Goal: Communication & Community: Share content

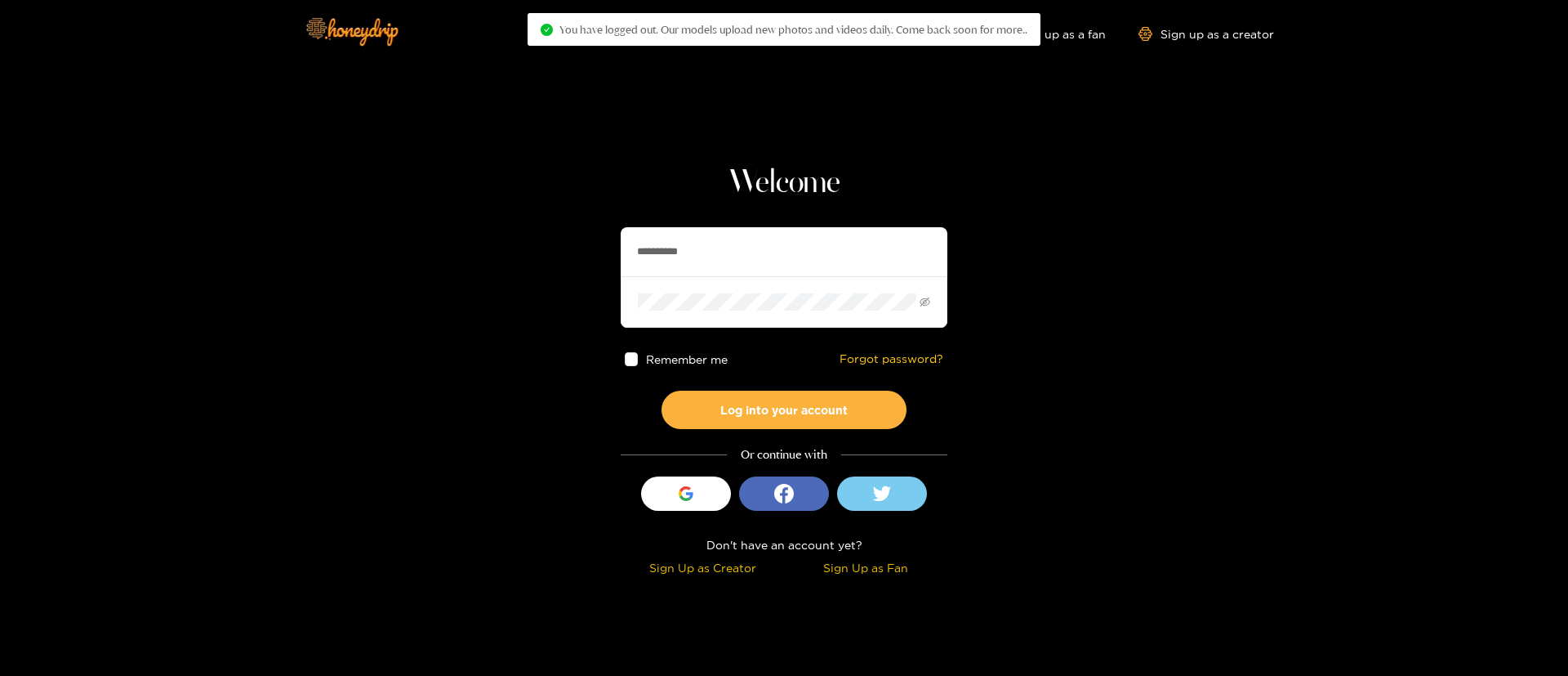
drag, startPoint x: 0, startPoint y: 0, endPoint x: 699, endPoint y: 249, distance: 742.0
click at [699, 249] on input "**********" at bounding box center [783, 252] width 327 height 49
paste input "**********"
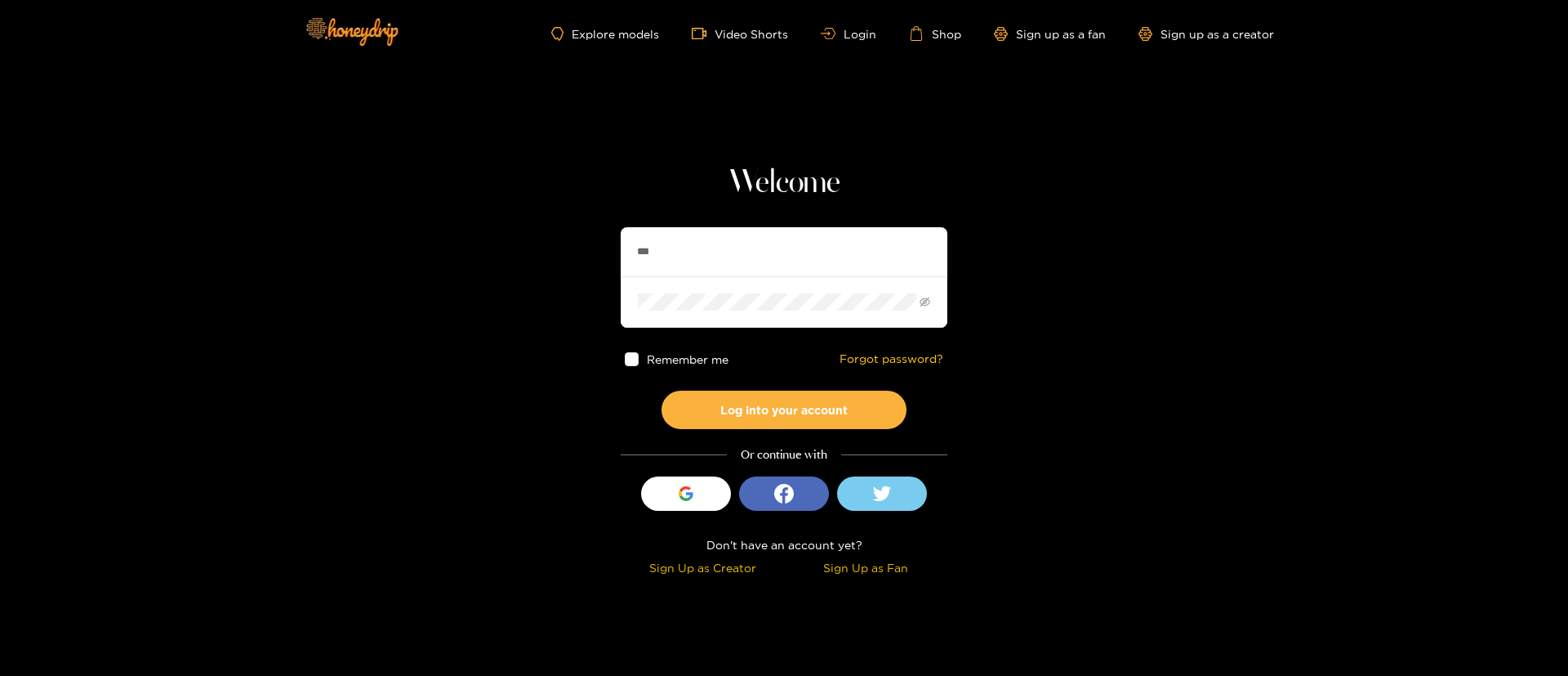
type input "**"
type input "********"
click at [765, 419] on button "Log into your account" at bounding box center [783, 409] width 245 height 38
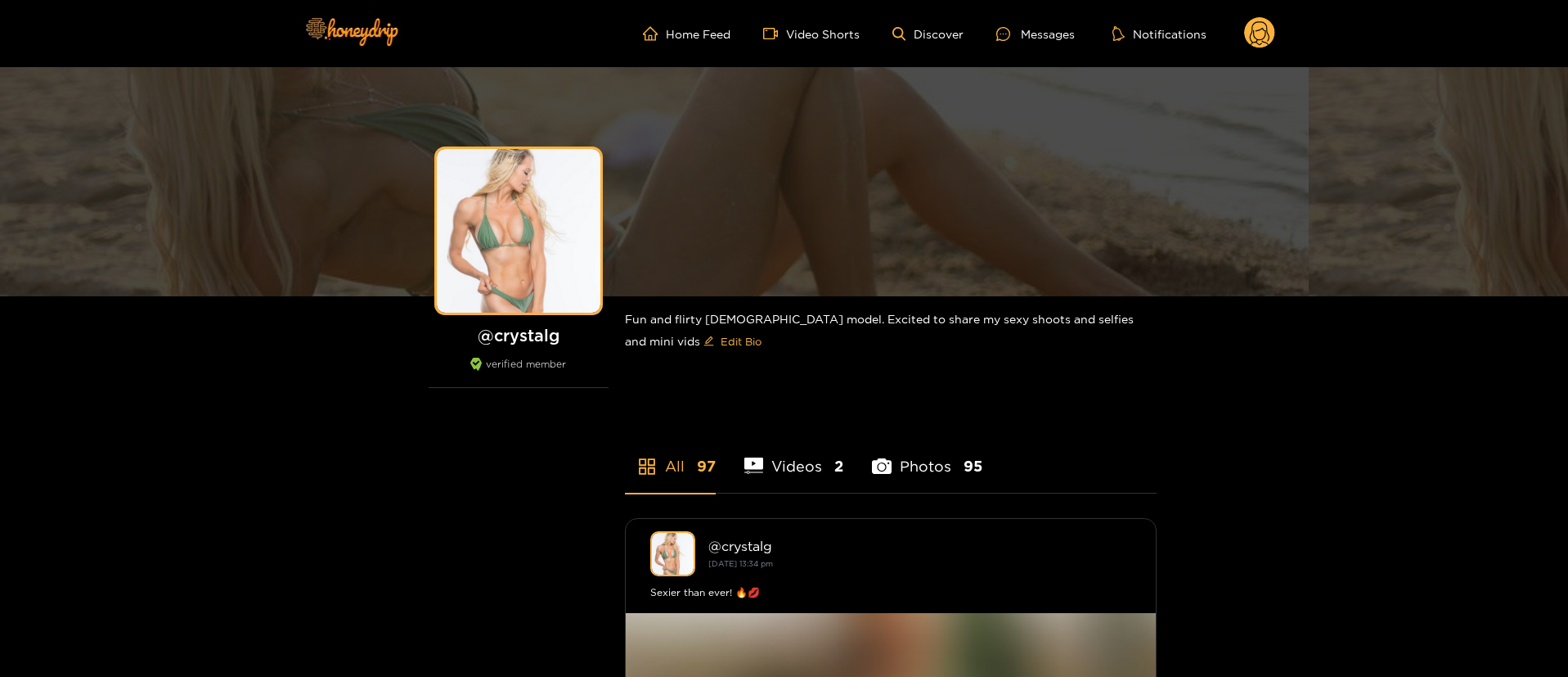
click at [1044, 43] on ul "Home Feed Video Shorts Discover Messages Notifications" at bounding box center [958, 33] width 632 height 32
click at [1038, 38] on div "Messages" at bounding box center [1036, 33] width 78 height 19
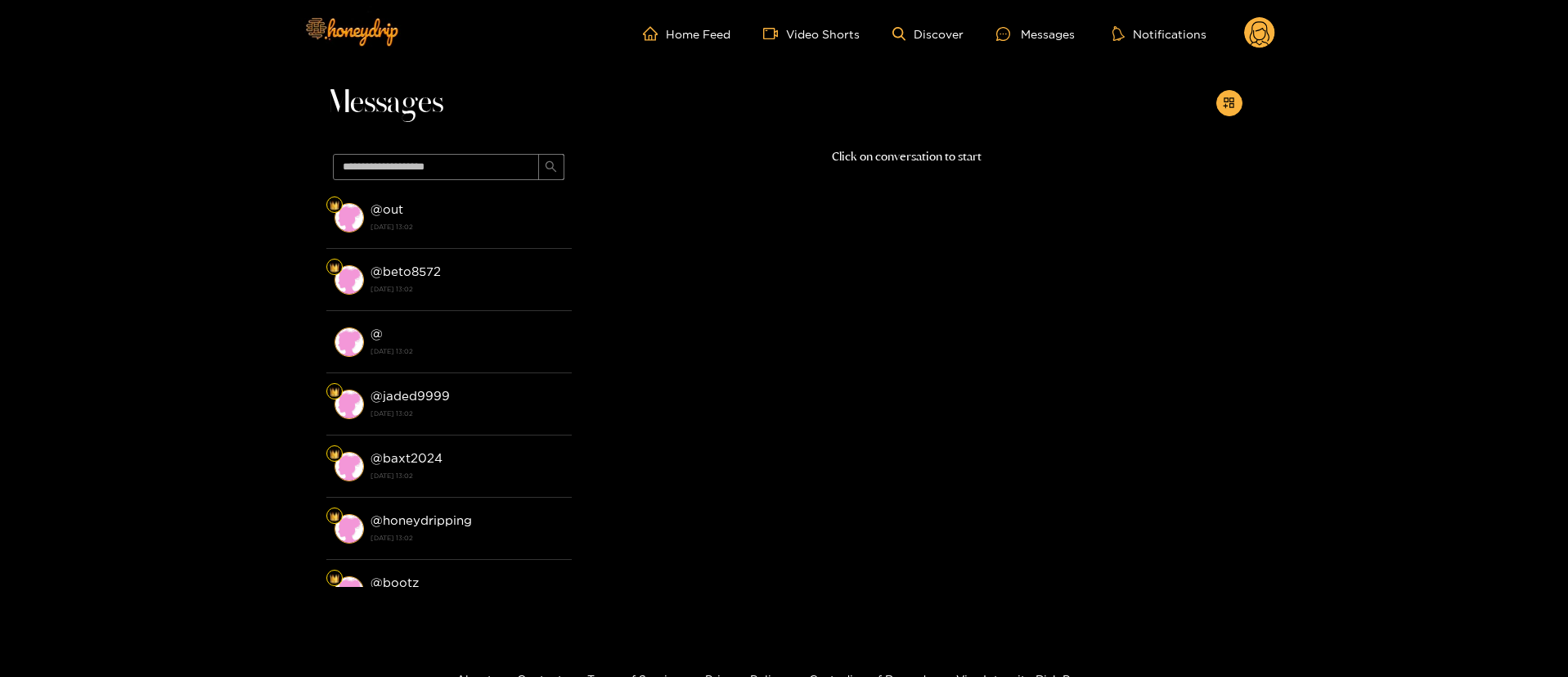
click at [1266, 41] on circle at bounding box center [1260, 33] width 31 height 31
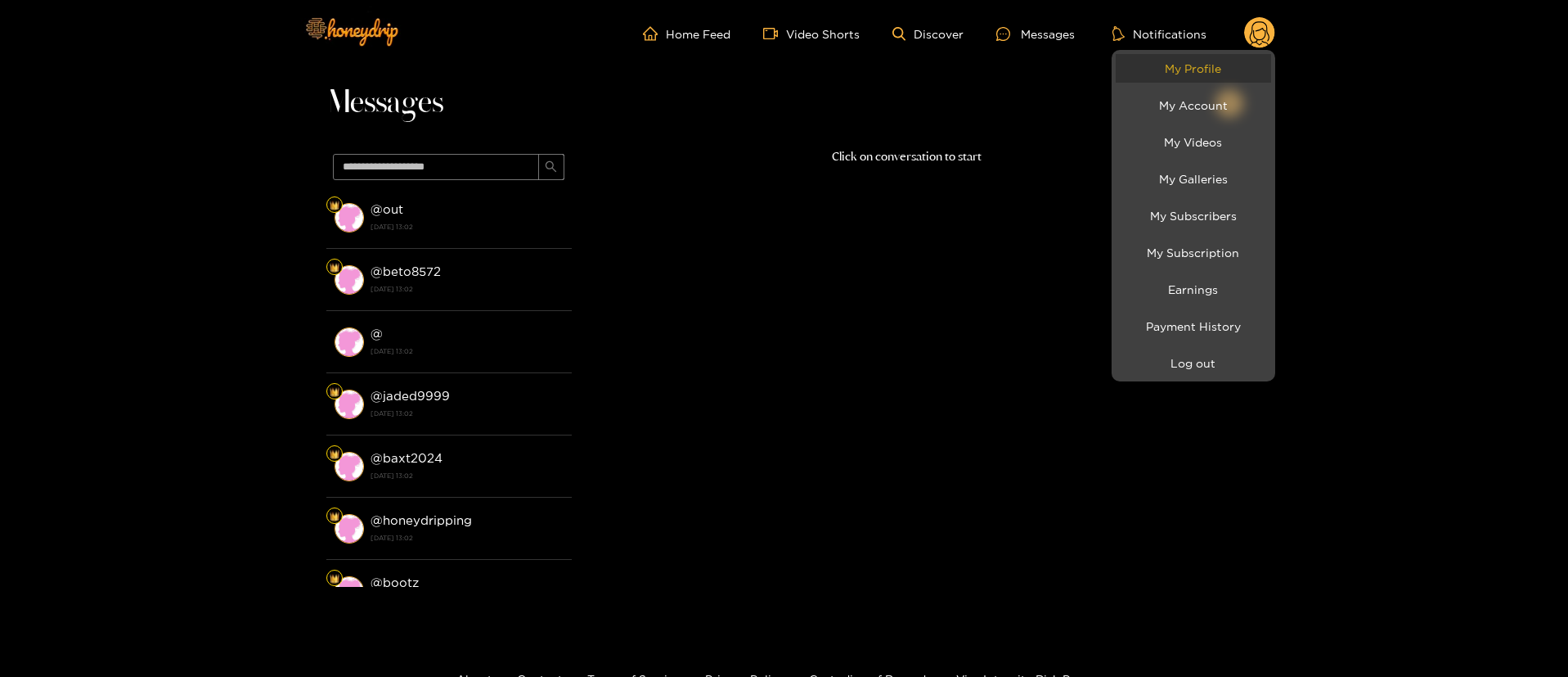
click at [1242, 63] on link "My Profile" at bounding box center [1193, 67] width 155 height 28
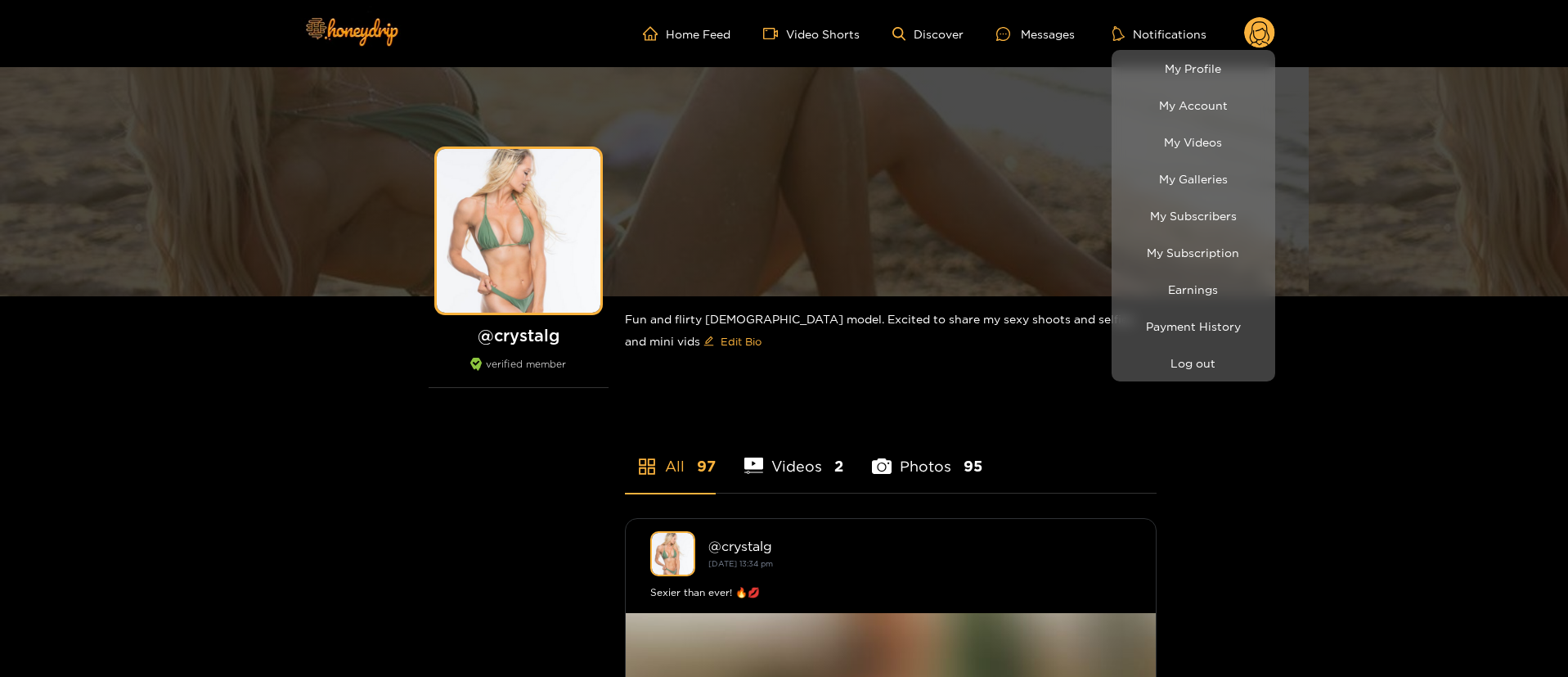
click at [1016, 22] on div at bounding box center [784, 338] width 1568 height 677
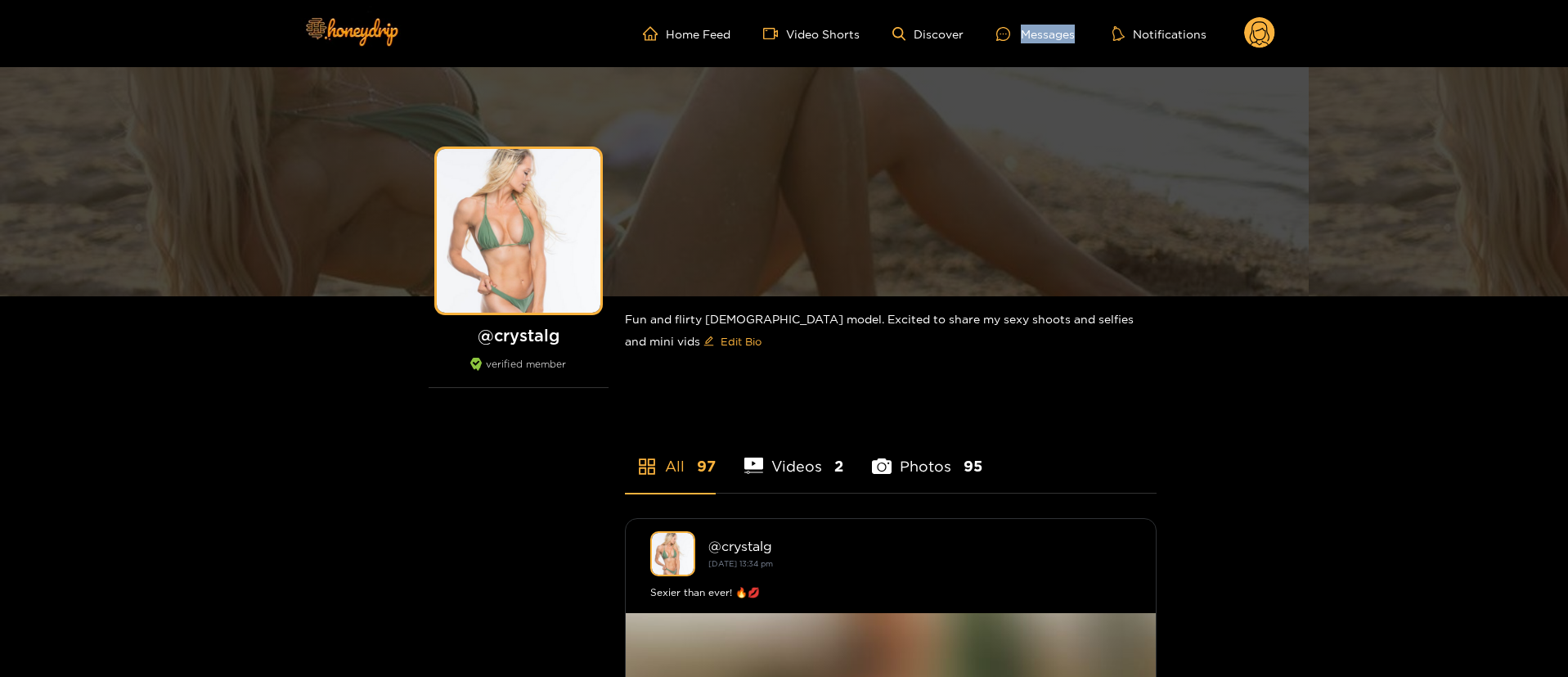
click at [1016, 22] on ul "Home Feed Video Shorts Discover Messages Notifications" at bounding box center [958, 33] width 632 height 32
click at [1022, 33] on div "Messages" at bounding box center [1036, 33] width 78 height 19
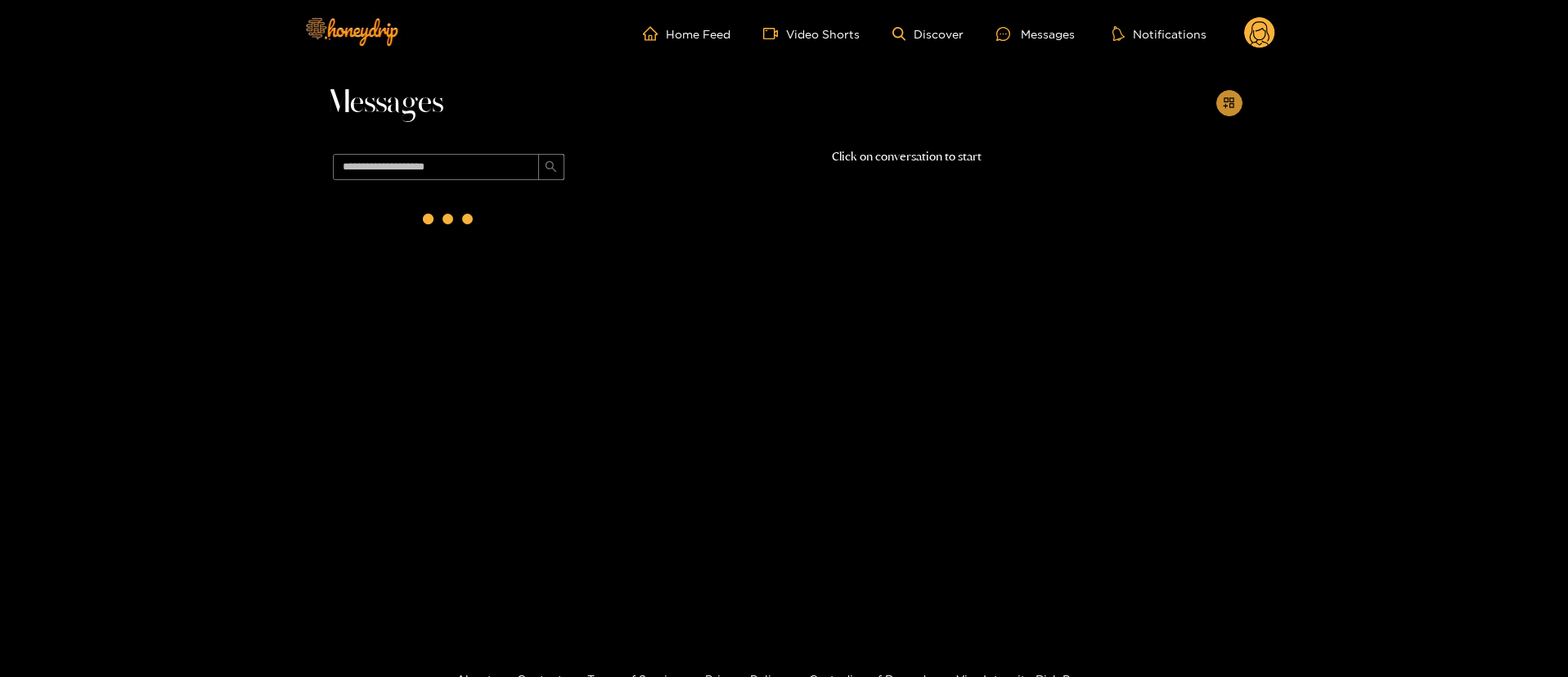
click at [1222, 110] on button "button" at bounding box center [1229, 103] width 26 height 26
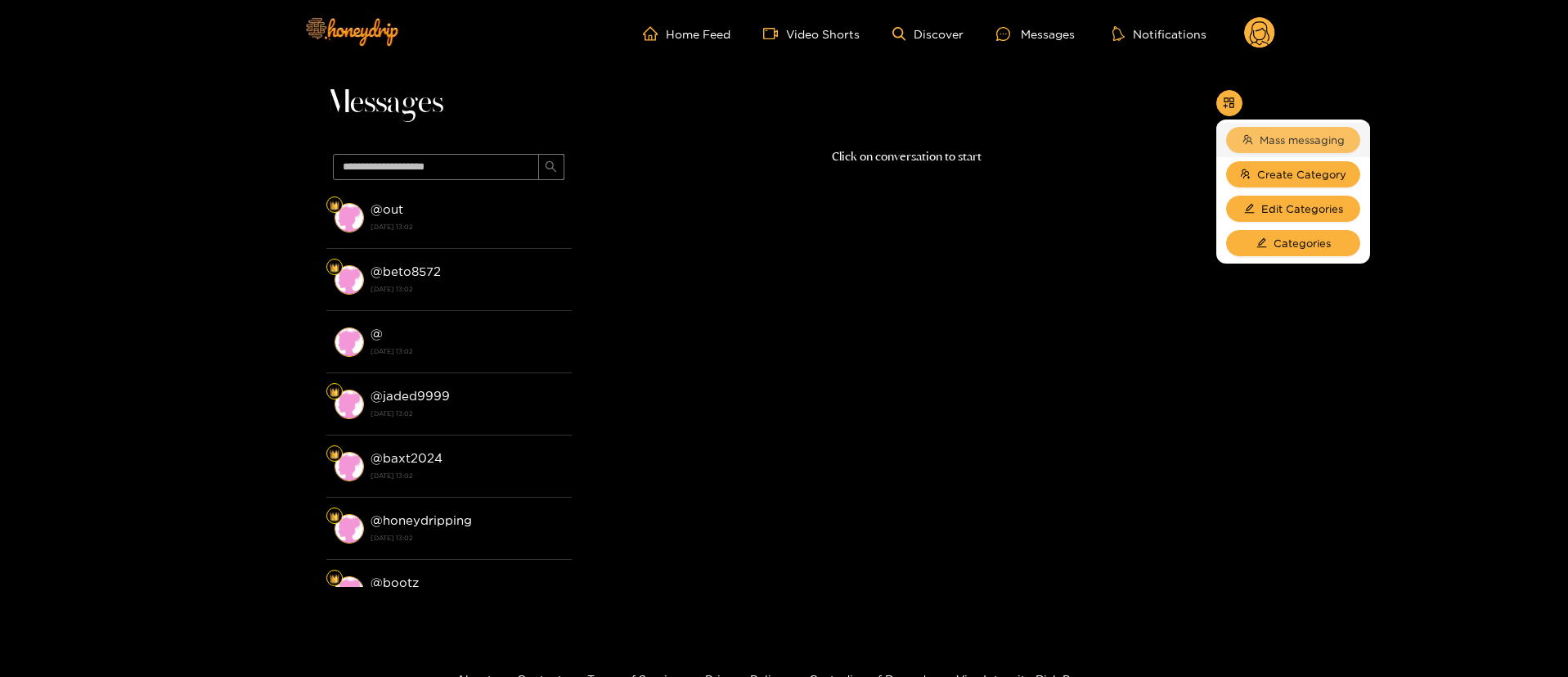
click at [1260, 145] on span "Mass messaging" at bounding box center [1302, 140] width 85 height 17
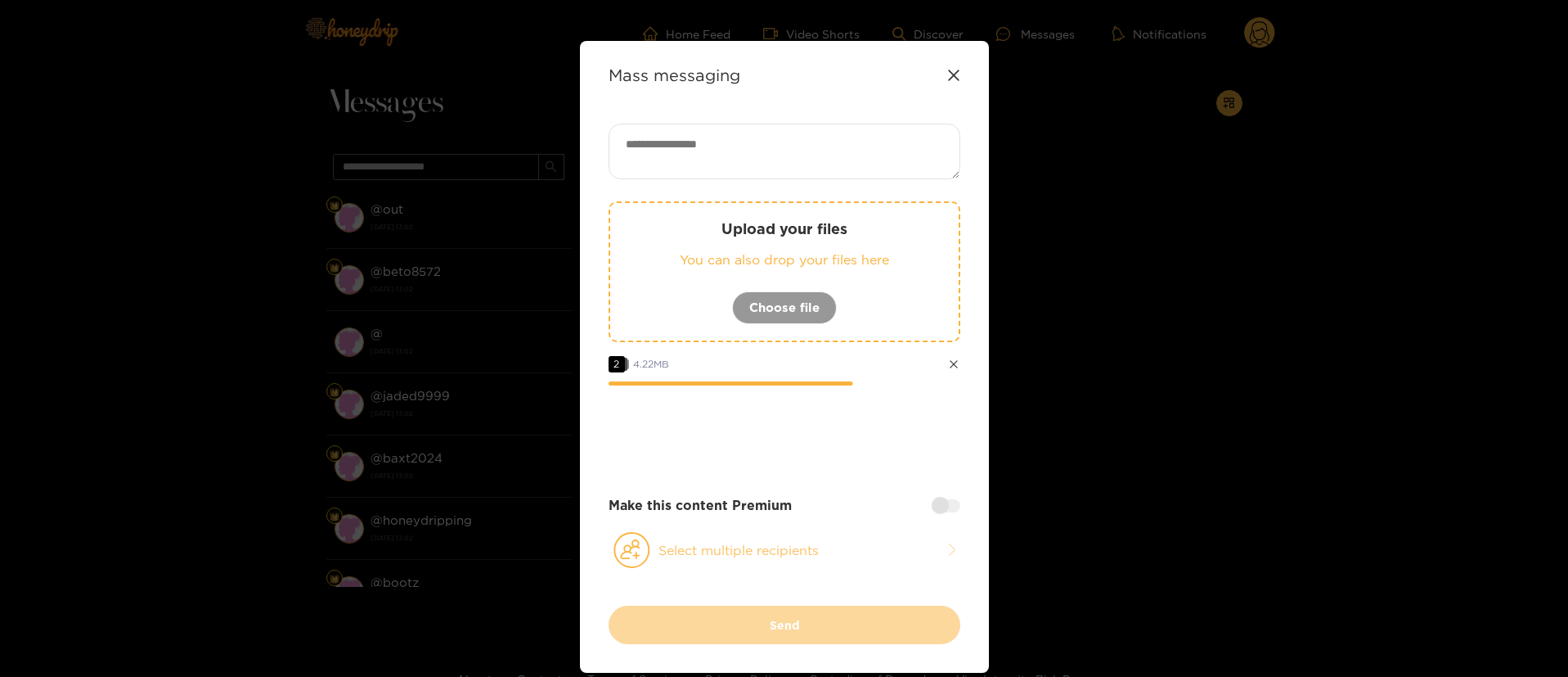
click at [763, 556] on button "Select multiple recipients" at bounding box center [784, 549] width 352 height 38
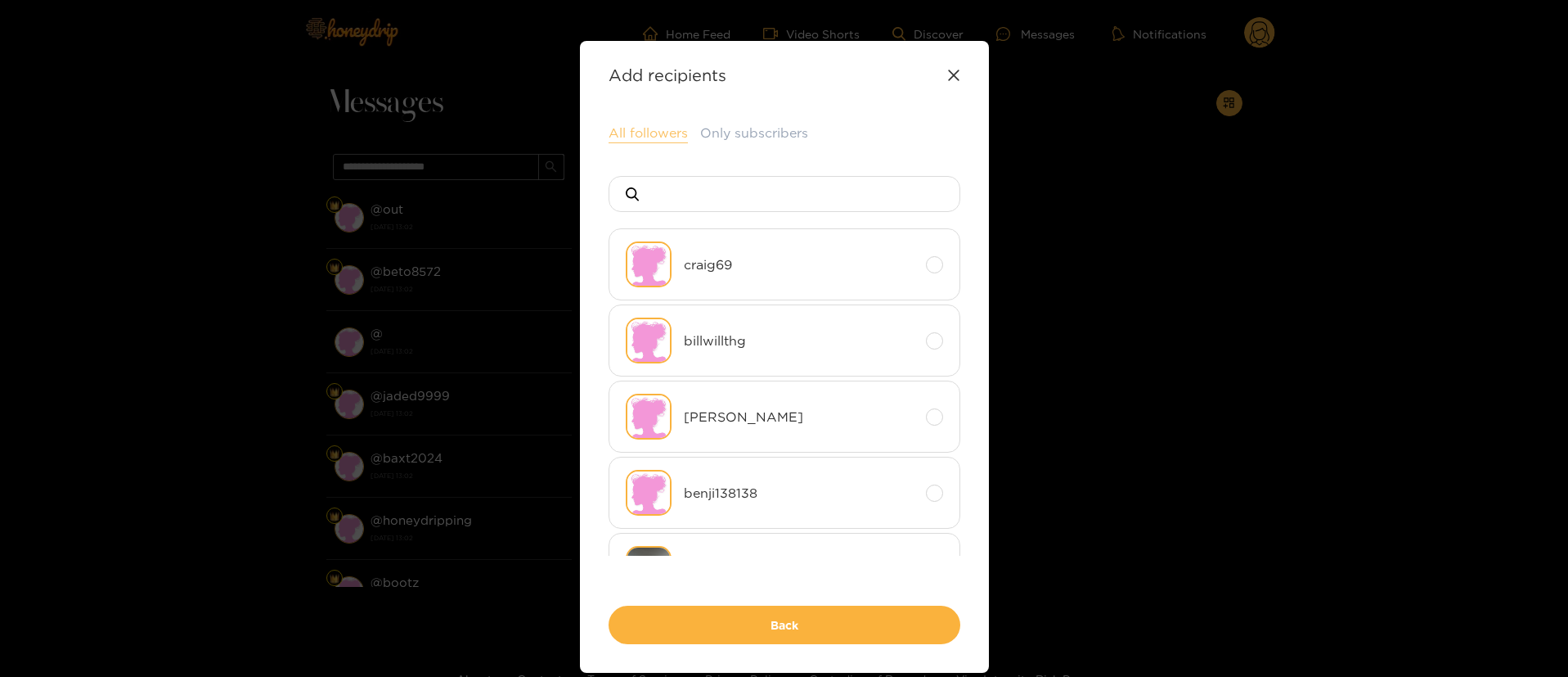
click at [653, 132] on button "All followers" at bounding box center [648, 133] width 79 height 20
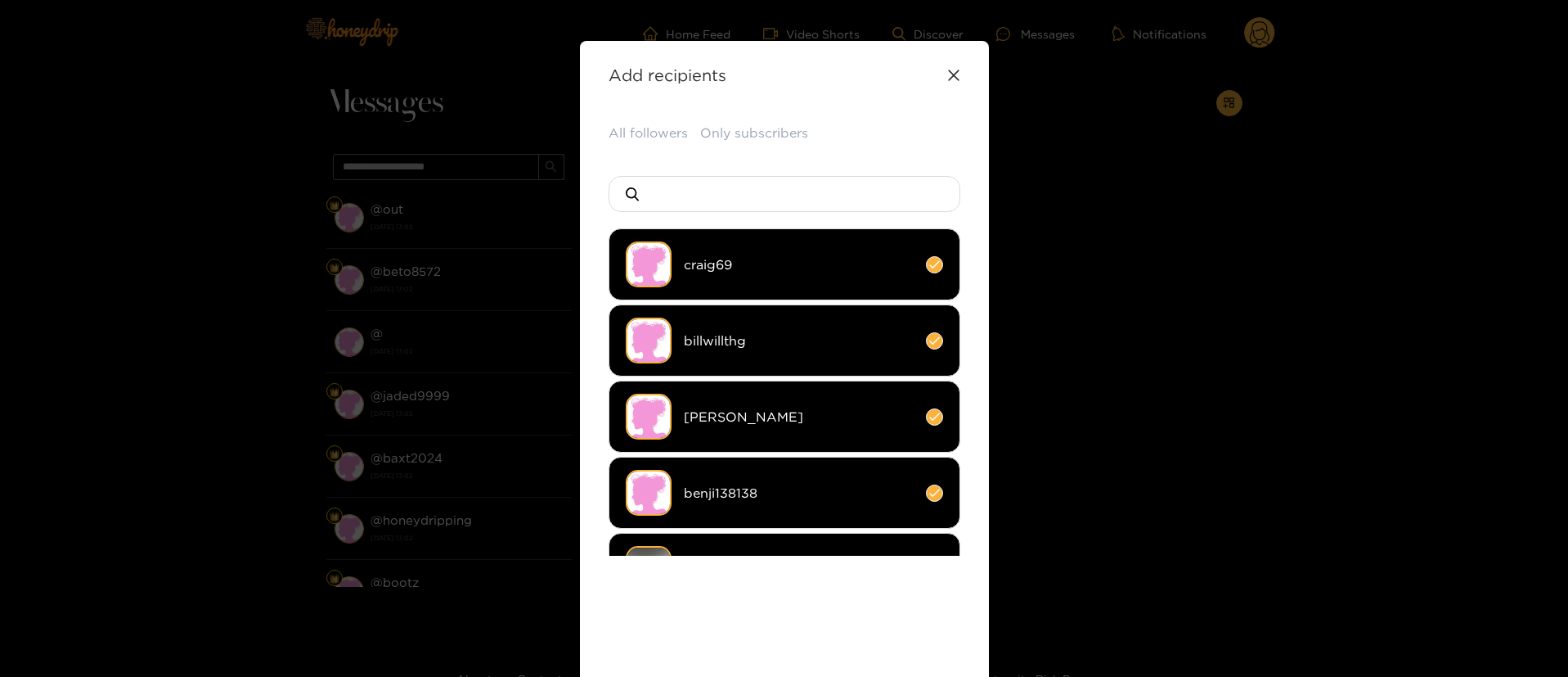
click at [767, 636] on div "All followers Only subscribers craig69 billwillthg [PERSON_NAME] benji138138 se…" at bounding box center [784, 423] width 352 height 601
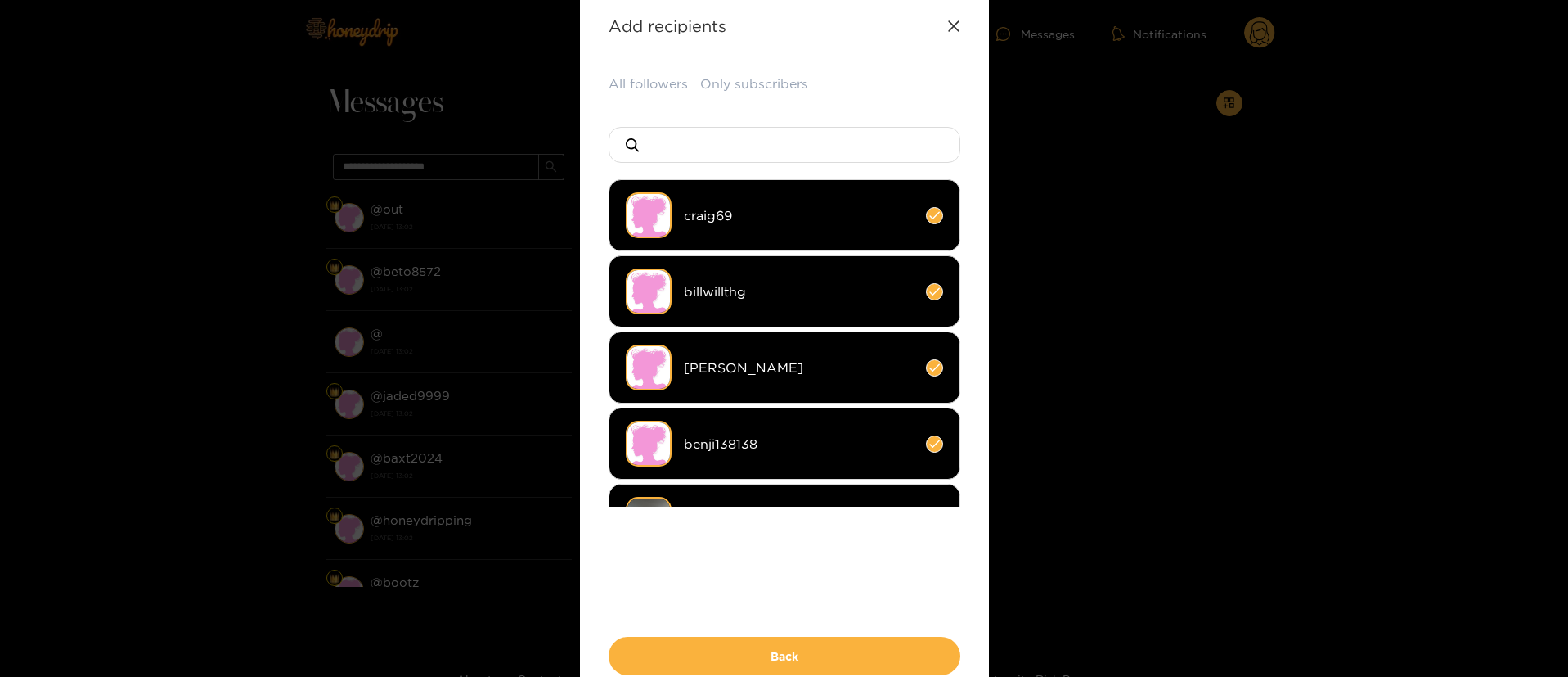
click at [767, 636] on button "Back" at bounding box center [784, 655] width 352 height 38
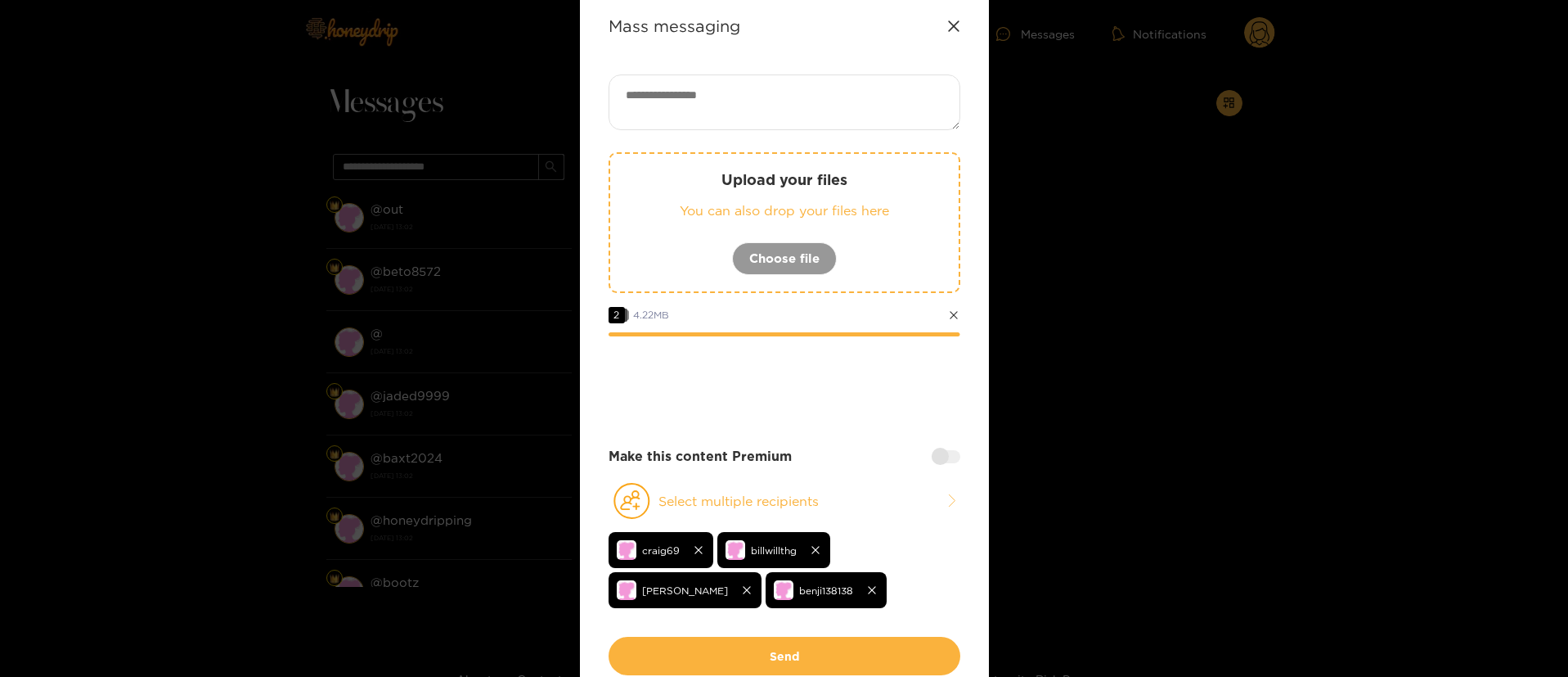
click at [687, 111] on textarea at bounding box center [784, 102] width 352 height 56
paste textarea "**********"
type textarea "**********"
click at [826, 375] on div at bounding box center [784, 381] width 352 height 65
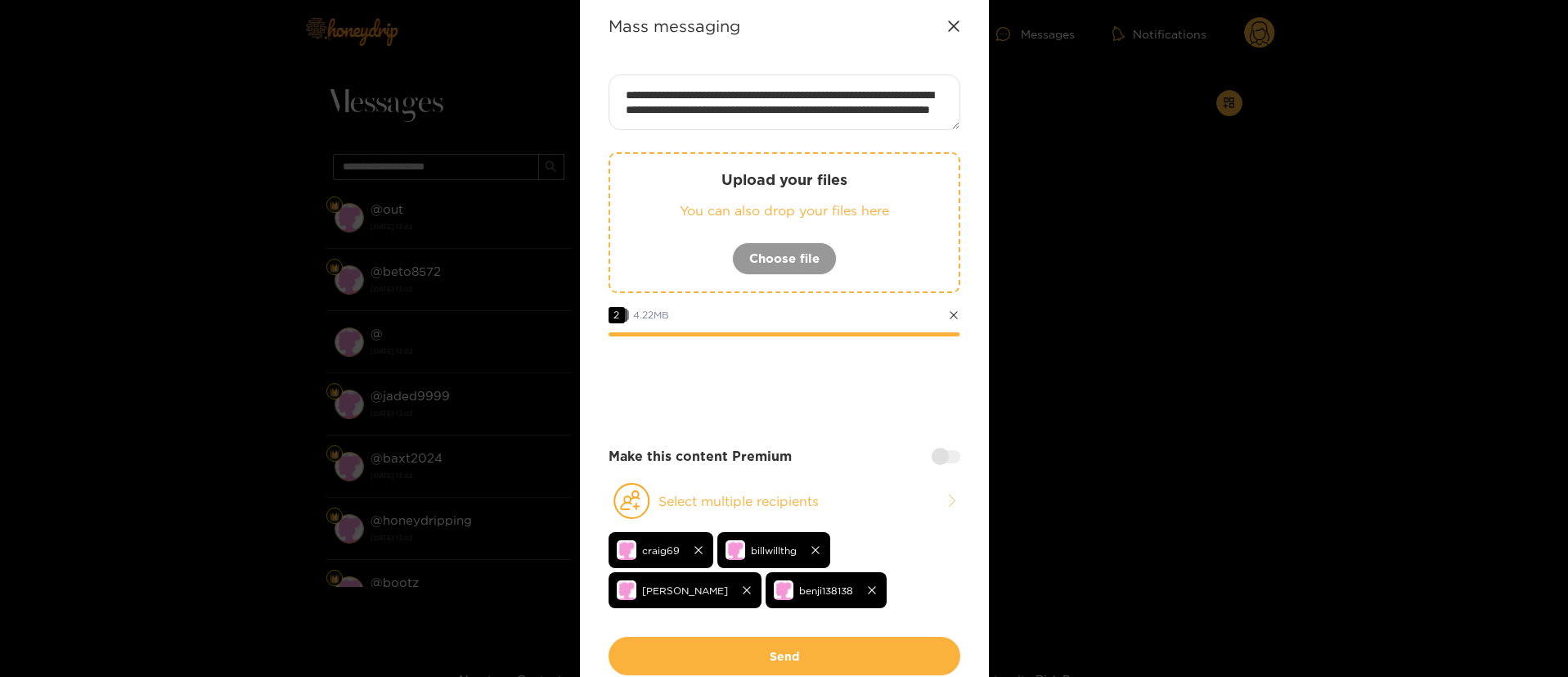
click at [826, 375] on div at bounding box center [784, 381] width 352 height 65
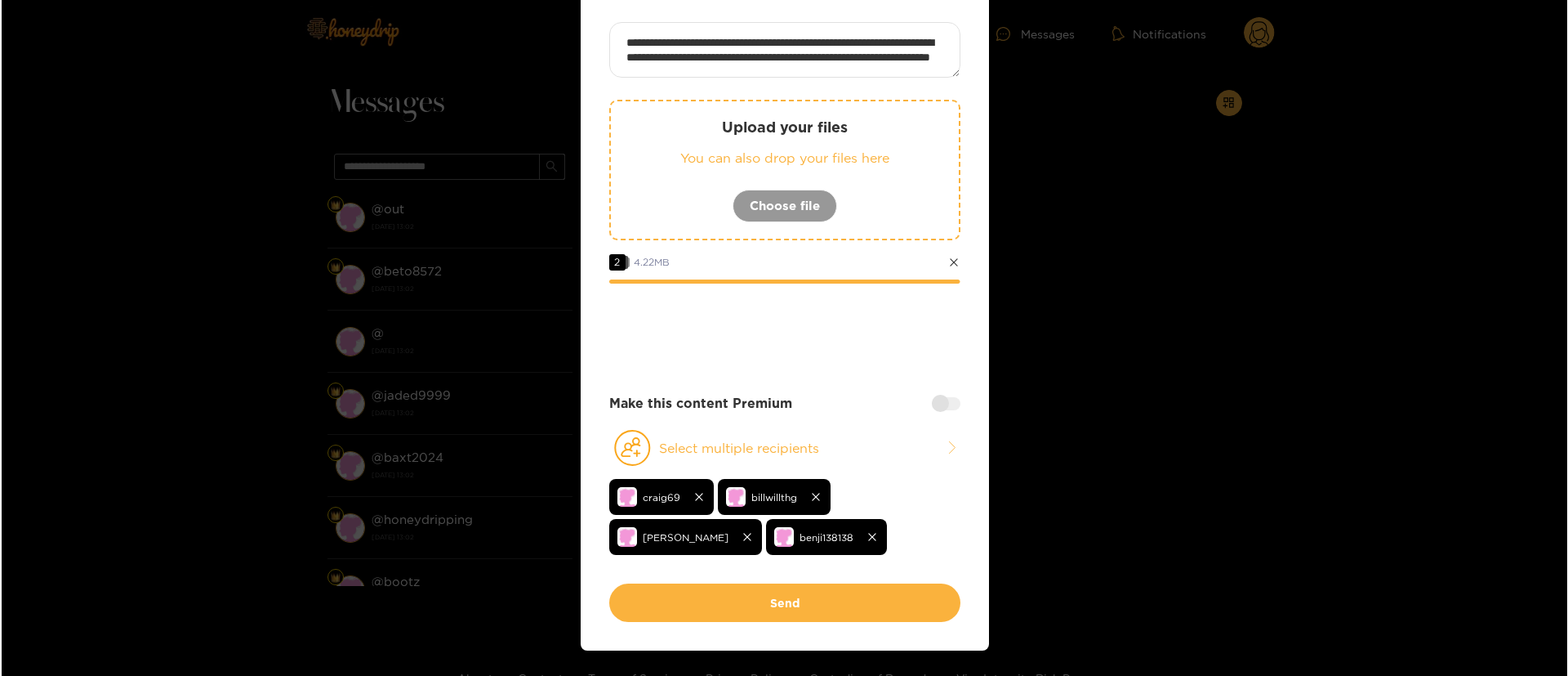
scroll to position [141, 0]
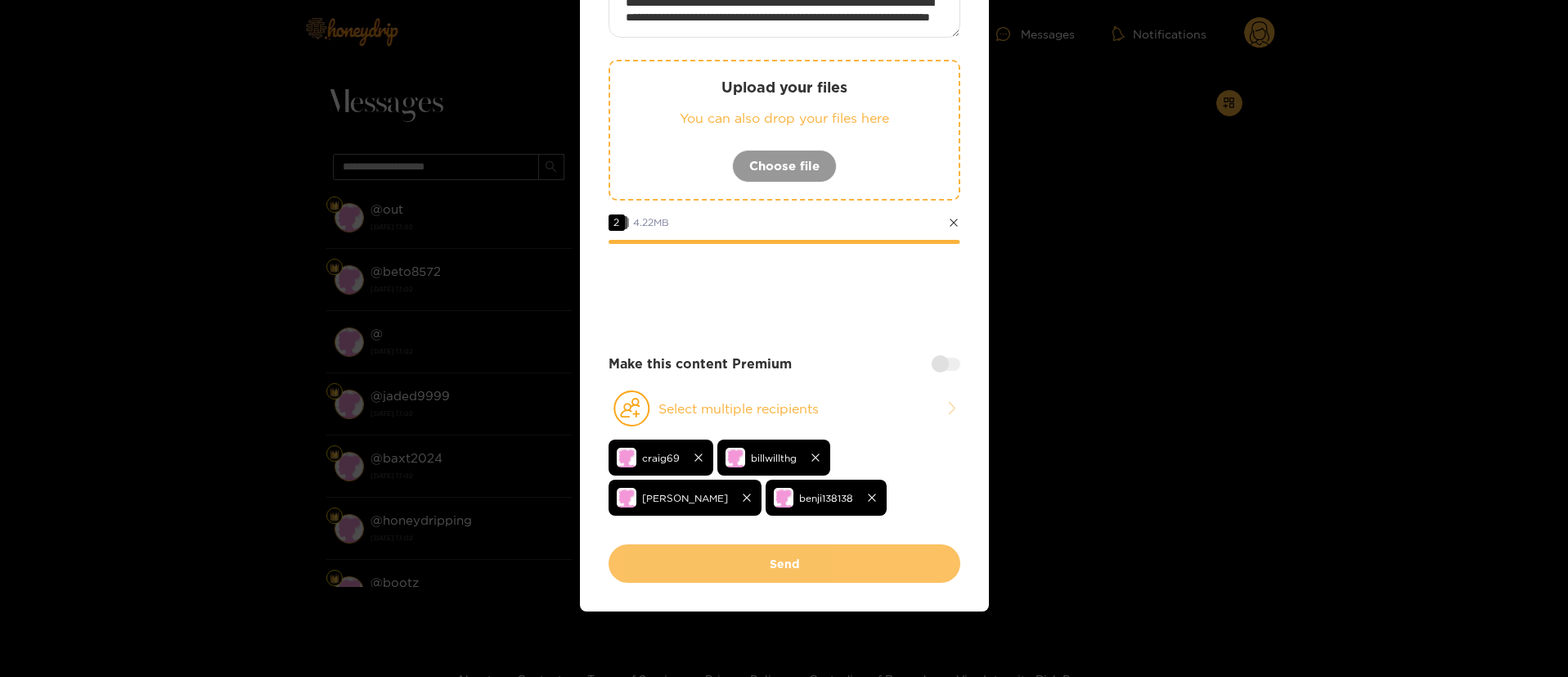
click at [795, 554] on button "Send" at bounding box center [784, 563] width 352 height 38
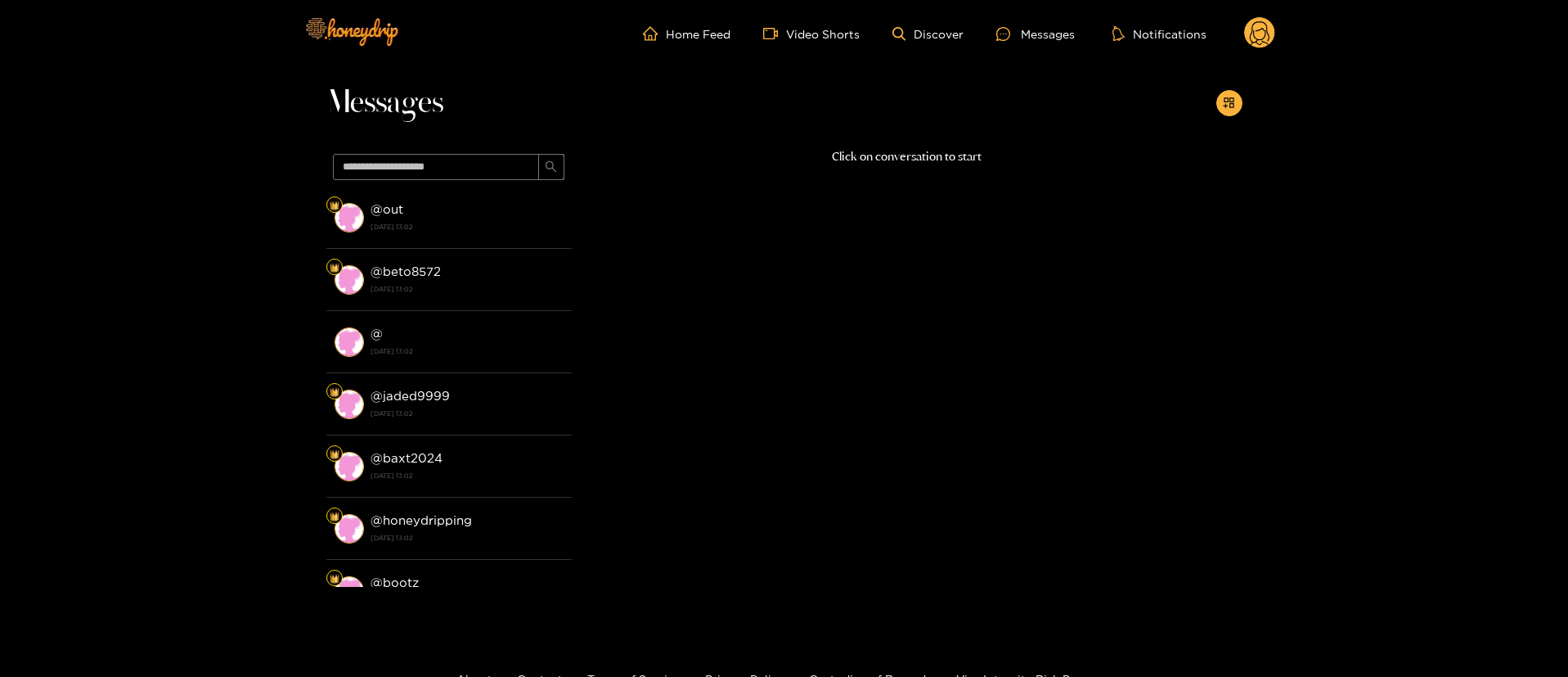
click at [1237, 16] on div "Home Feed Video Shorts Discover Messages Notifications 0 videos discover messag…" at bounding box center [784, 33] width 982 height 67
click at [1250, 22] on circle at bounding box center [1260, 33] width 31 height 31
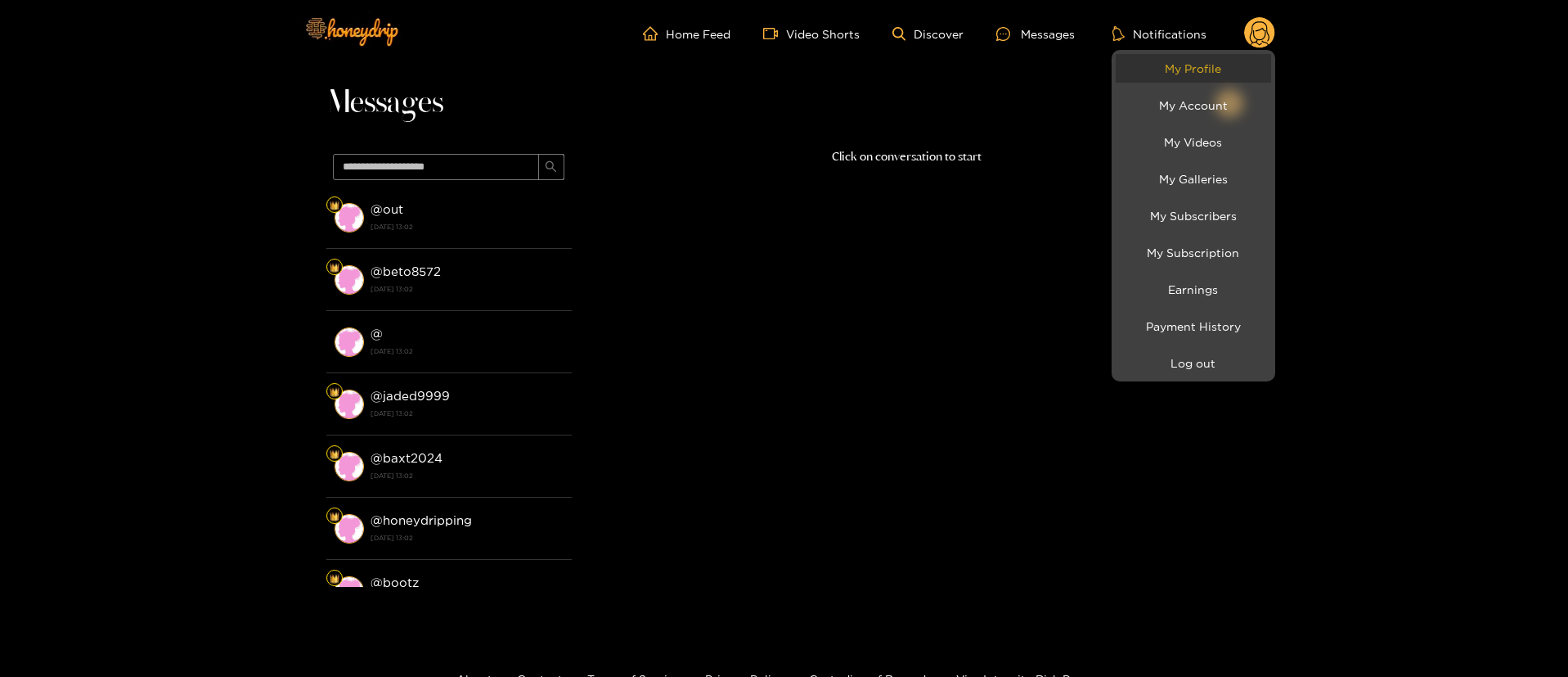
click at [1222, 61] on link "My Profile" at bounding box center [1193, 67] width 155 height 28
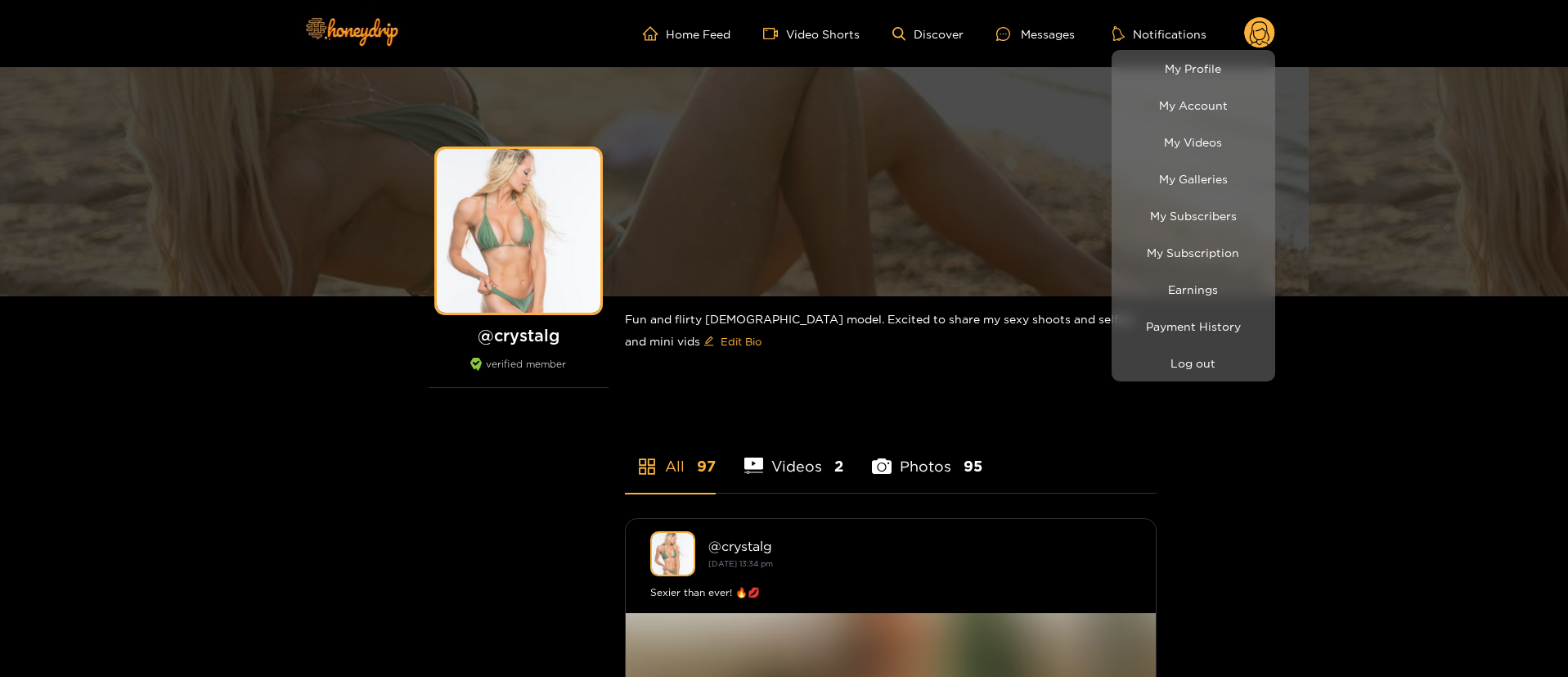
click at [1024, 57] on div at bounding box center [784, 338] width 1568 height 677
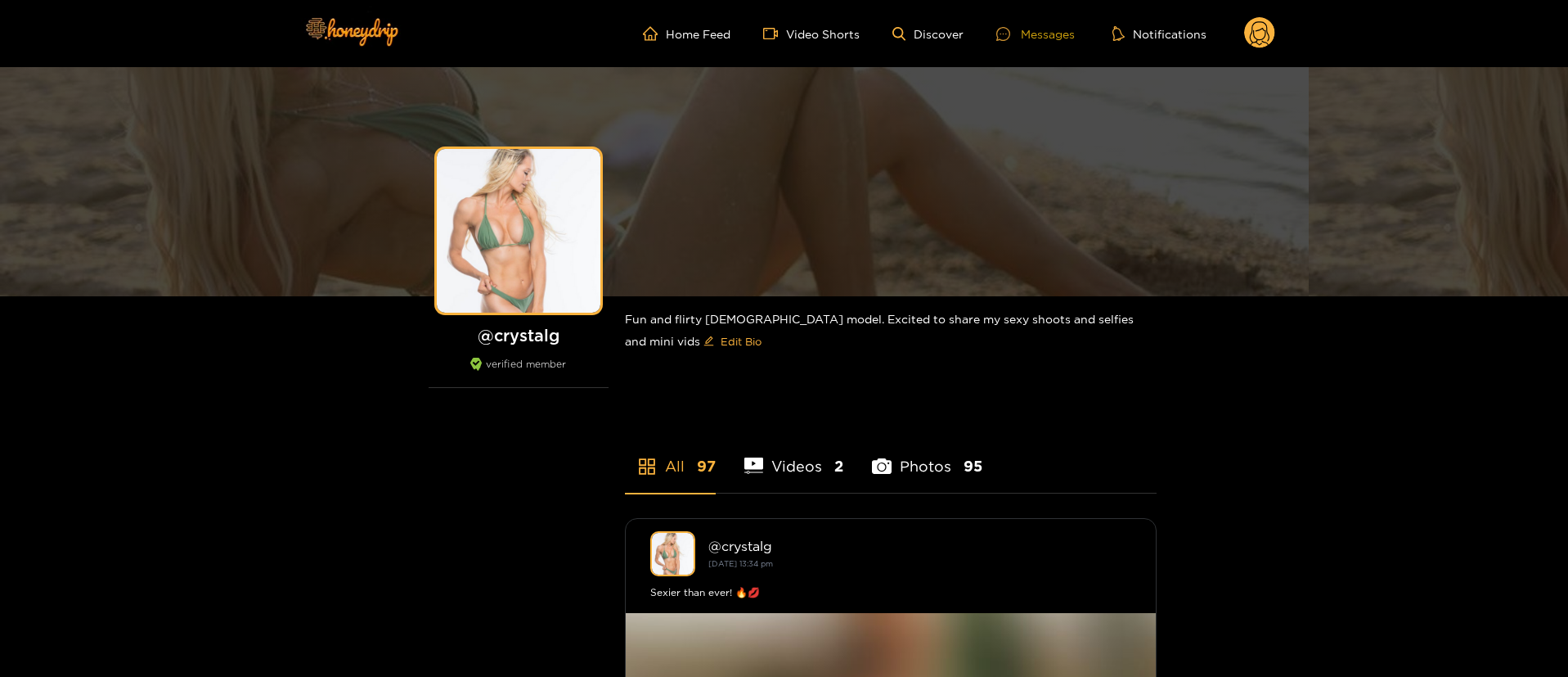
click at [1043, 29] on div "Messages" at bounding box center [1036, 33] width 78 height 19
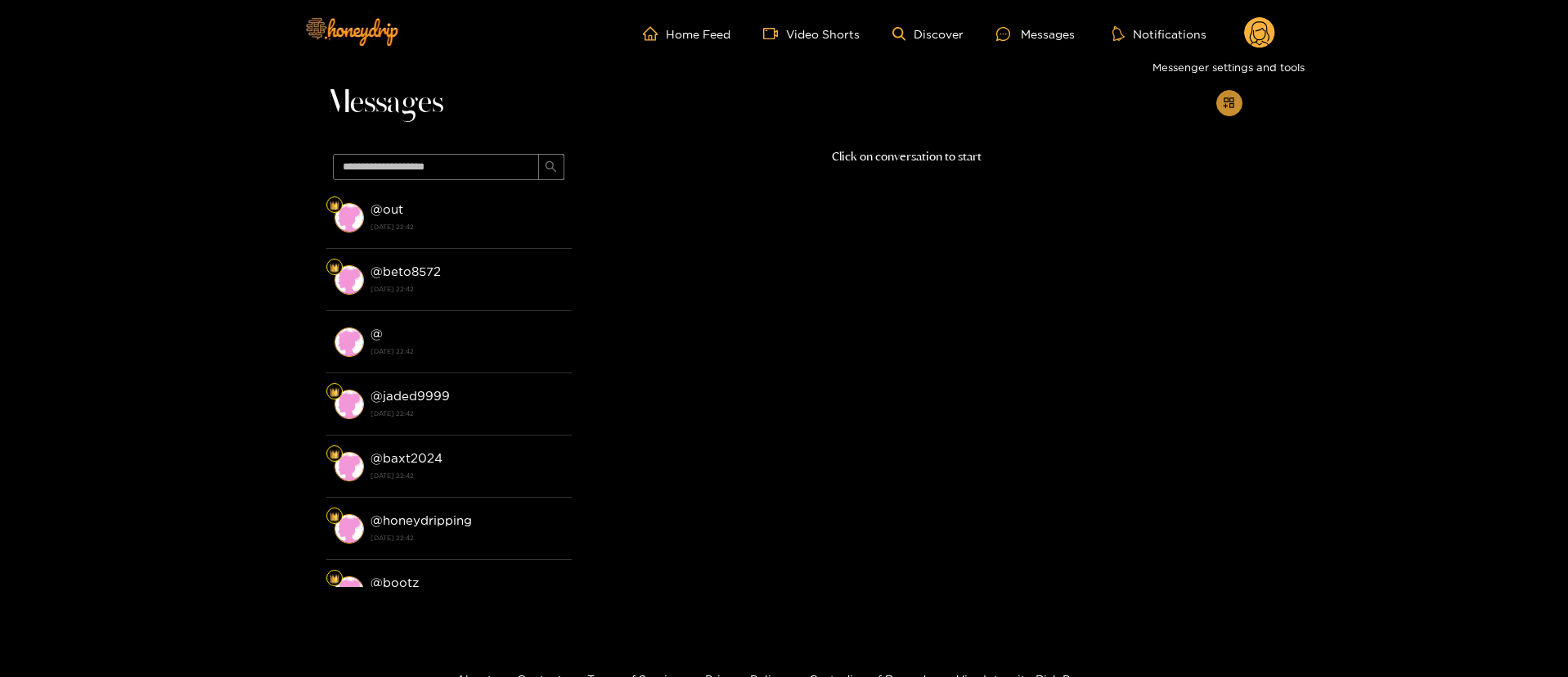
click at [1234, 92] on button "button" at bounding box center [1229, 103] width 26 height 26
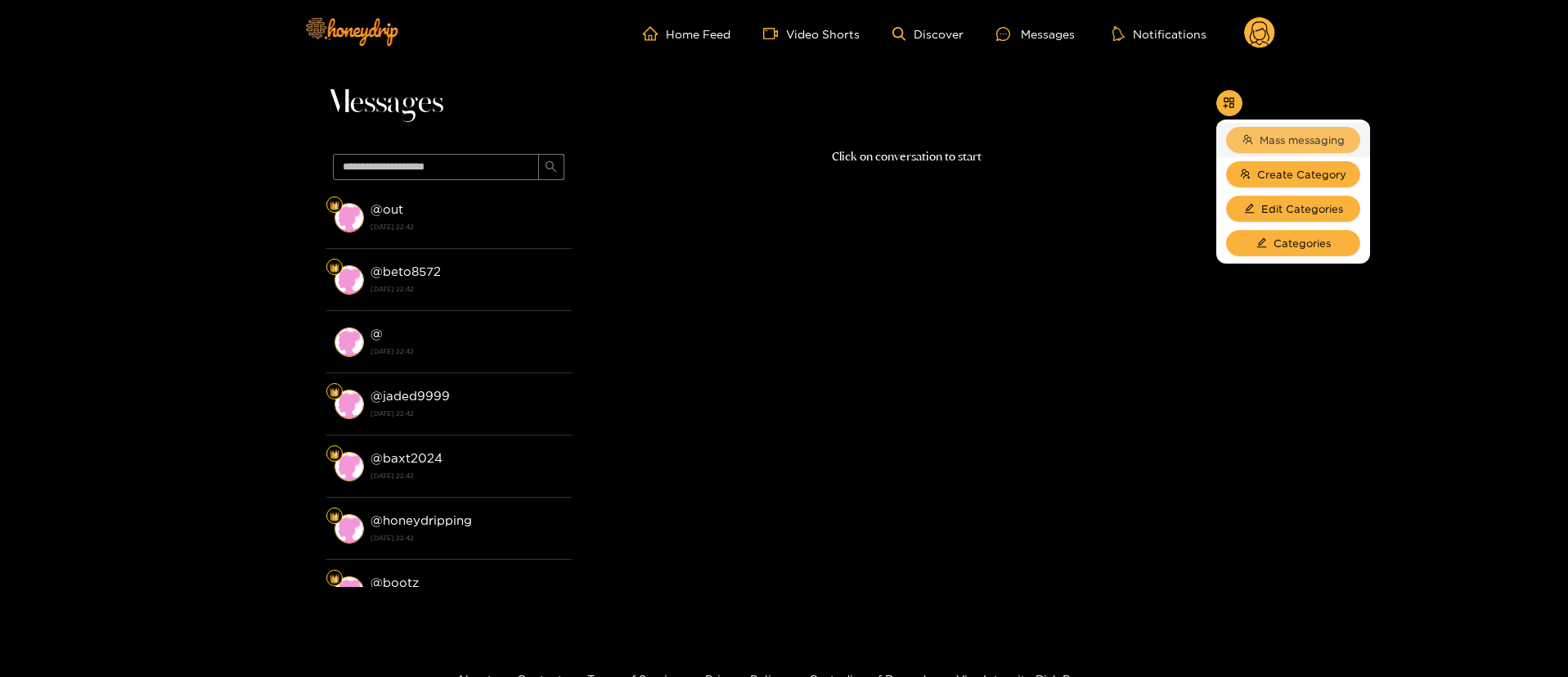
click at [1267, 141] on span "Mass messaging" at bounding box center [1302, 140] width 85 height 17
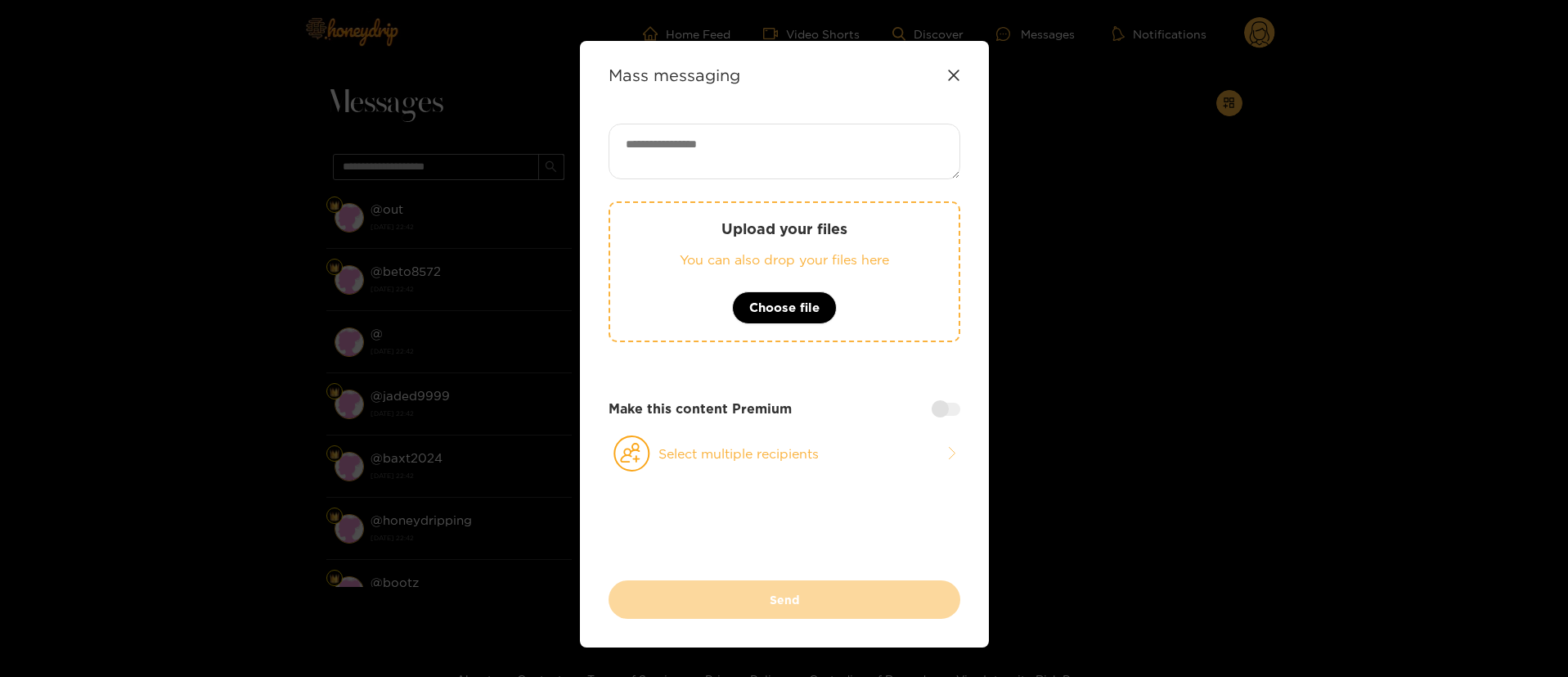
click at [691, 166] on textarea at bounding box center [784, 150] width 352 height 56
paste textarea "**********"
type textarea "*"
click at [954, 73] on icon at bounding box center [954, 74] width 11 height 11
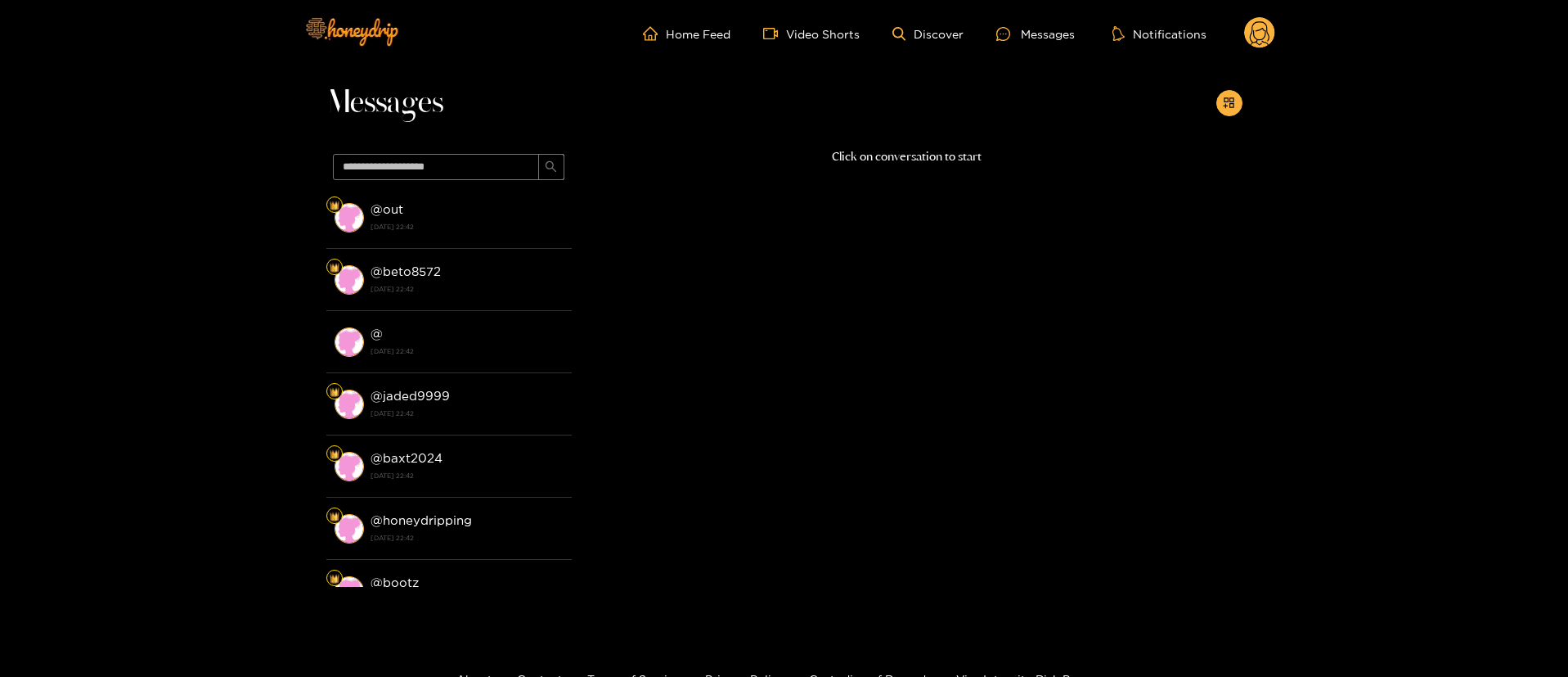
click at [1265, 32] on circle at bounding box center [1260, 33] width 31 height 31
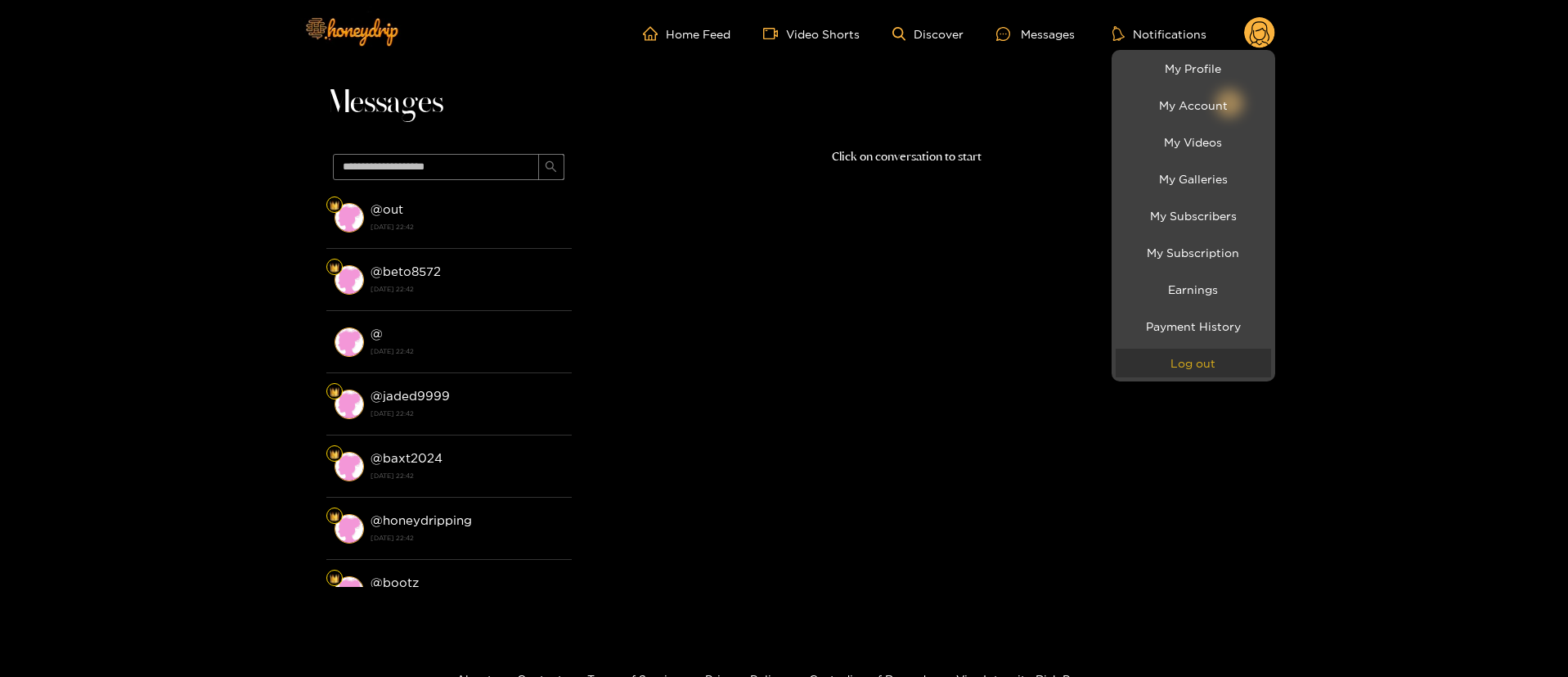
click at [1214, 372] on button "Log out" at bounding box center [1193, 362] width 155 height 28
